Goal: Transaction & Acquisition: Download file/media

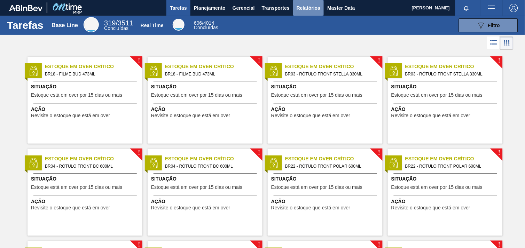
click at [316, 6] on span "Relatórios" at bounding box center [309, 8] width 24 height 8
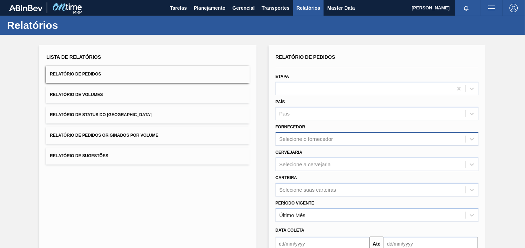
click at [339, 140] on div "Selecione o fornecedor" at bounding box center [371, 139] width 190 height 10
paste input "320622"
type input "320622"
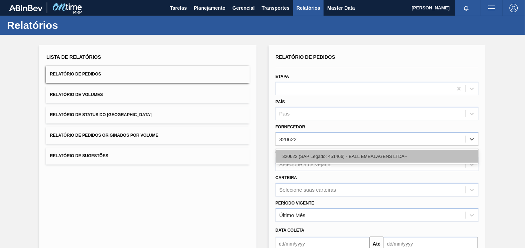
click at [348, 159] on div "320622 (SAP Legado: 451466) - BALL EMBALAGENS LTDA--" at bounding box center [377, 156] width 203 height 13
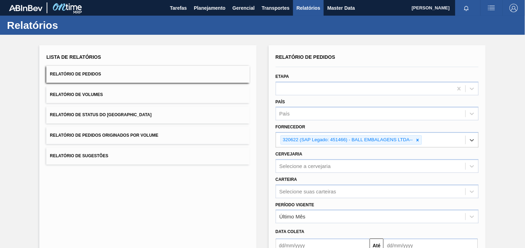
click at [330, 154] on div "Cervejaria Selecione a cervejaria" at bounding box center [377, 161] width 203 height 24
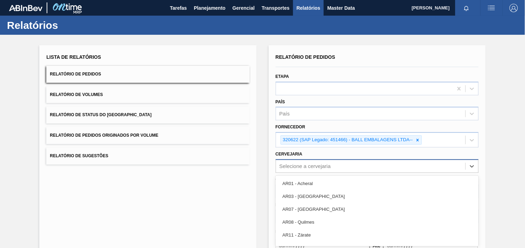
click at [339, 165] on div "option AR01 - Acheral focused, 1 of 93. 93 results available. Use Up and Down t…" at bounding box center [377, 167] width 203 height 14
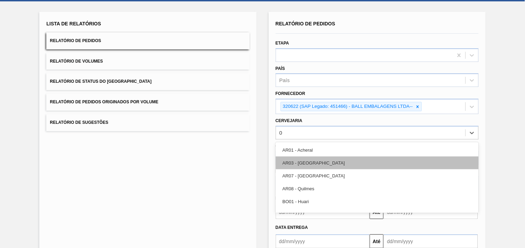
type input "08"
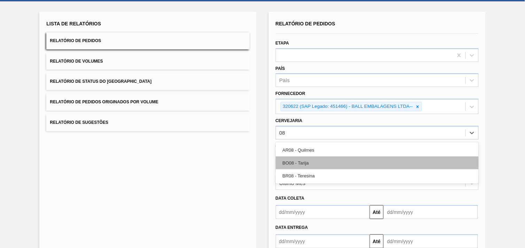
click at [338, 165] on div "BO08 - Tarija" at bounding box center [377, 163] width 203 height 13
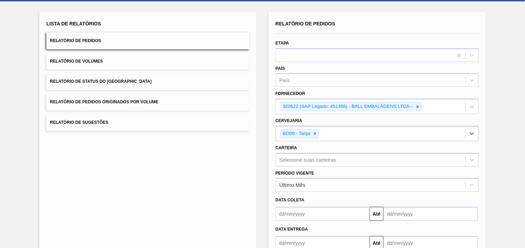
scroll to position [76, 0]
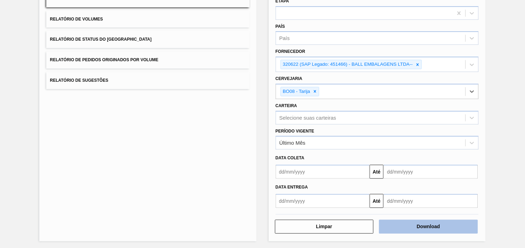
click at [446, 229] on button "Download" at bounding box center [428, 227] width 99 height 14
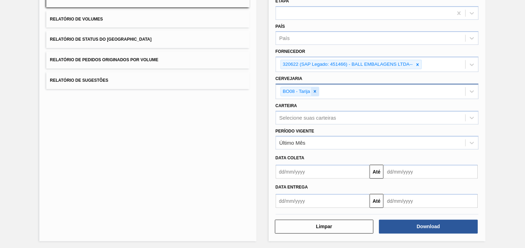
click at [314, 89] on icon at bounding box center [315, 91] width 5 height 5
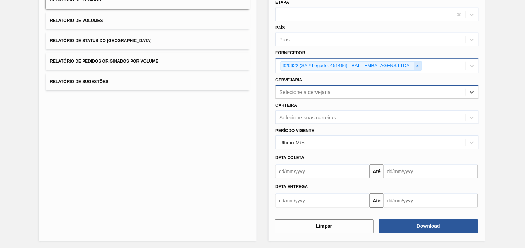
click at [414, 66] on div at bounding box center [418, 66] width 8 height 9
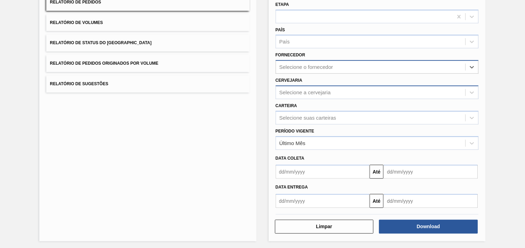
paste input "320622"
type input "320622"
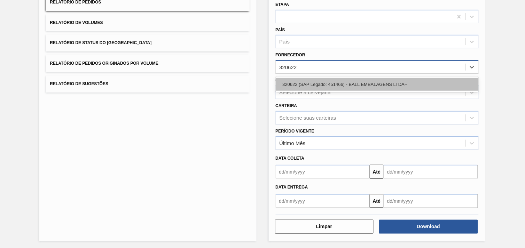
click at [364, 89] on div "320622 (SAP Legado: 451466) - BALL EMBALAGENS LTDA--" at bounding box center [377, 84] width 203 height 13
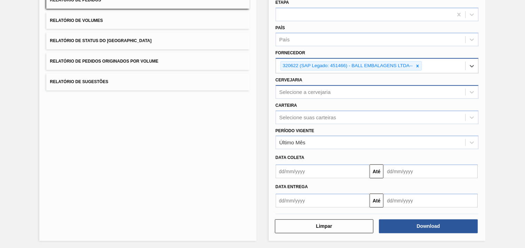
click at [336, 78] on div "Cervejaria Selecione a cervejaria" at bounding box center [377, 87] width 203 height 24
click at [341, 91] on div "Selecione a cervejaria" at bounding box center [371, 92] width 190 height 10
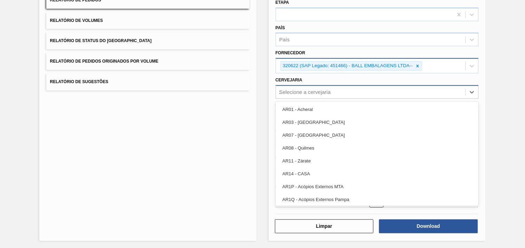
type input "28"
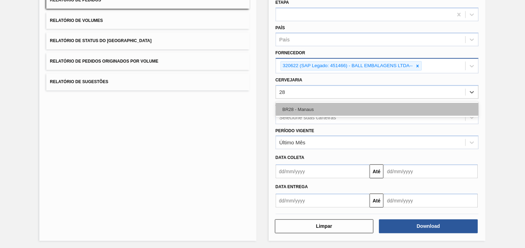
click at [329, 107] on div "BR28 - Manaus" at bounding box center [377, 109] width 203 height 13
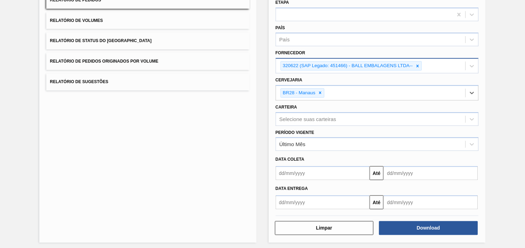
click at [407, 221] on div "Download" at bounding box center [429, 228] width 105 height 15
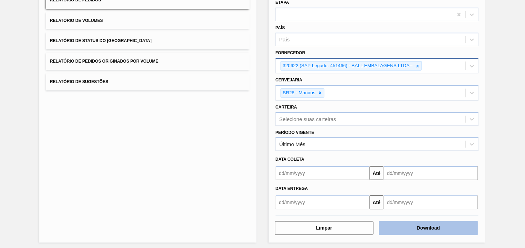
click at [410, 224] on button "Download" at bounding box center [428, 229] width 99 height 14
